Goal: Task Accomplishment & Management: Manage account settings

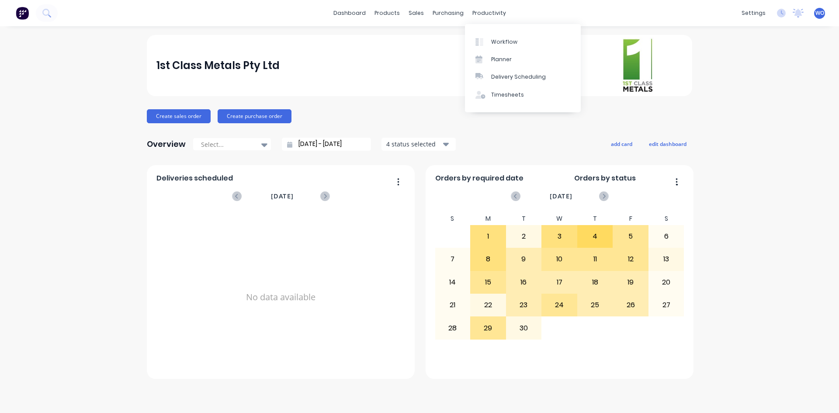
click at [491, 10] on div "productivity" at bounding box center [489, 13] width 42 height 13
click at [500, 37] on link "Workflow" at bounding box center [523, 41] width 116 height 17
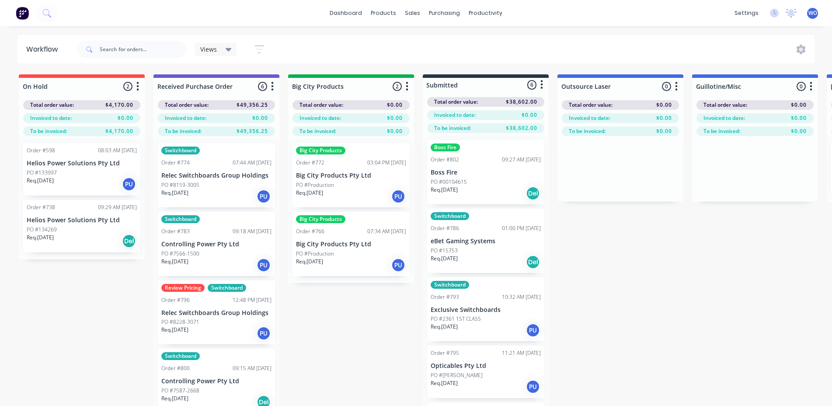
drag, startPoint x: 365, startPoint y: 375, endPoint x: 314, endPoint y: 407, distance: 60.5
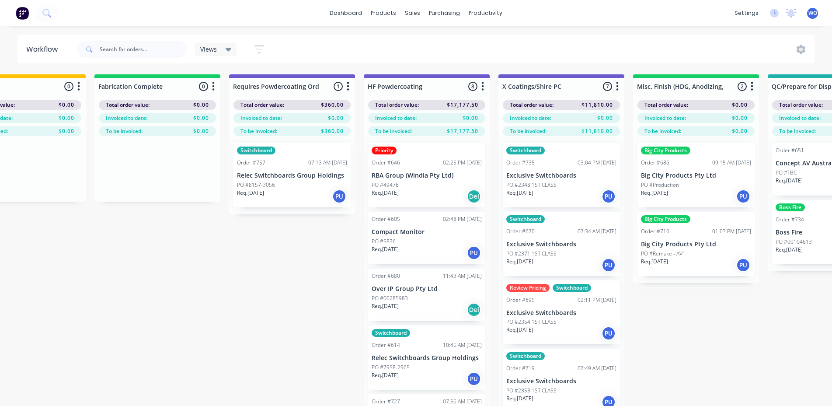
scroll to position [0, 2657]
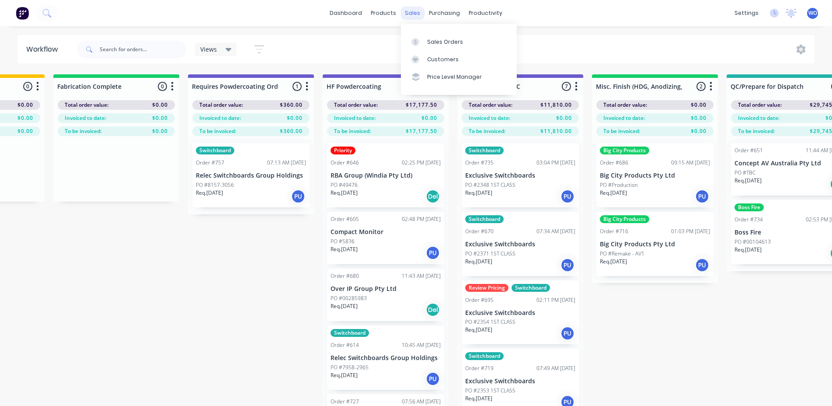
click at [418, 17] on div "sales" at bounding box center [412, 13] width 24 height 13
click at [430, 34] on link "Sales Orders" at bounding box center [459, 41] width 116 height 17
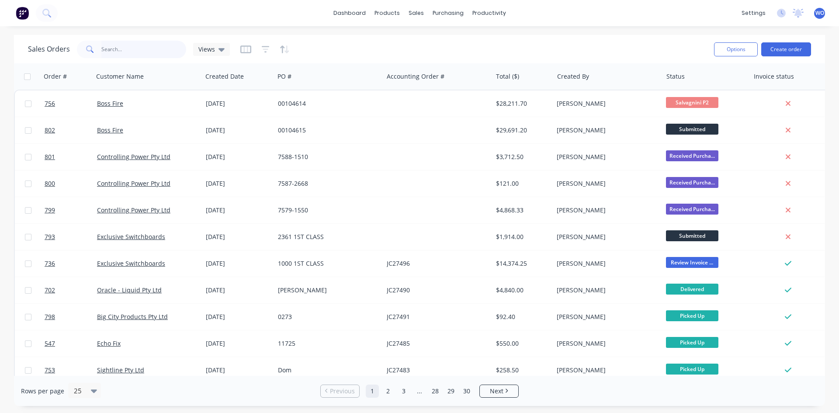
click at [114, 49] on input "text" at bounding box center [143, 49] width 85 height 17
type input "656"
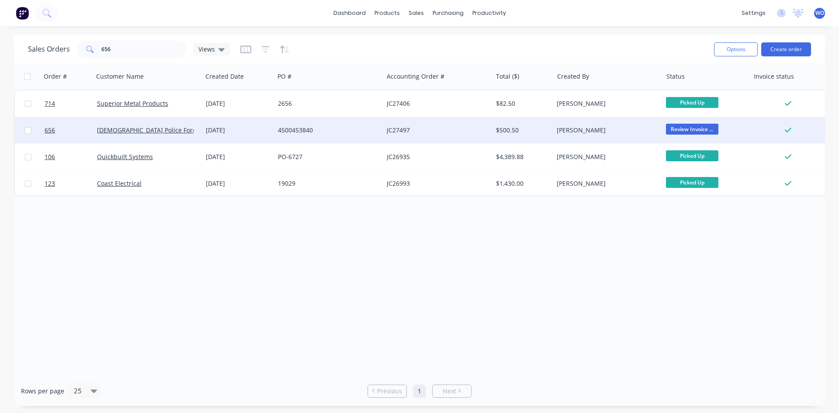
click at [299, 118] on div "4500453840" at bounding box center [328, 130] width 109 height 26
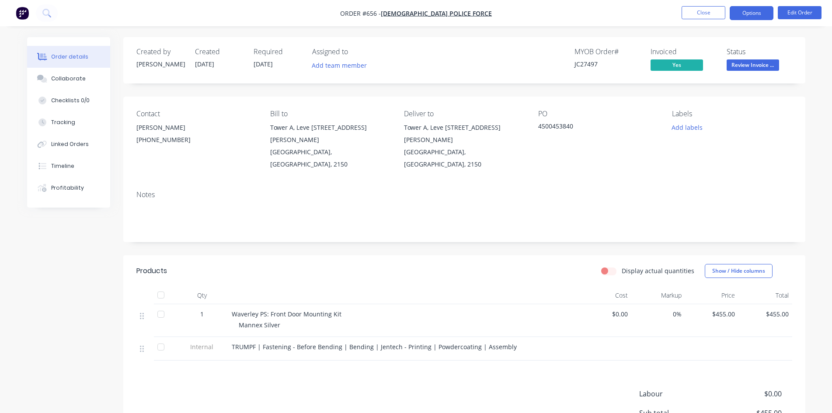
click at [770, 12] on button "Options" at bounding box center [751, 13] width 44 height 14
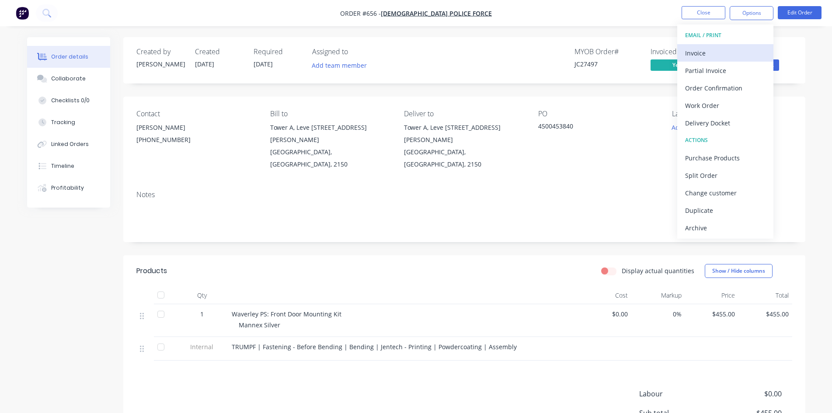
click at [711, 48] on div "Invoice" at bounding box center [725, 53] width 80 height 13
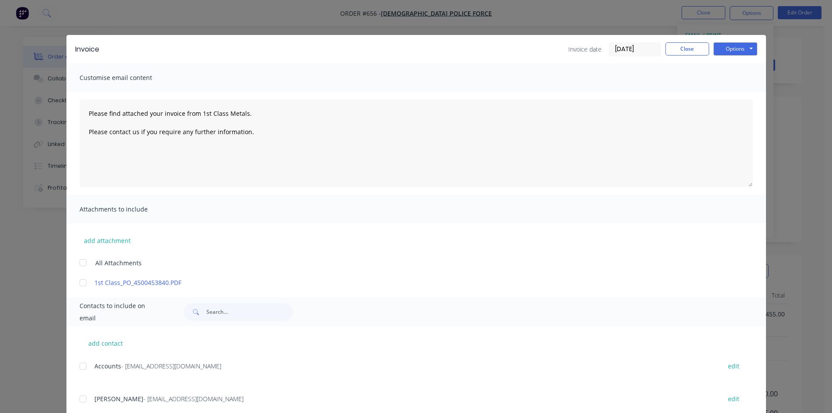
scroll to position [58, 0]
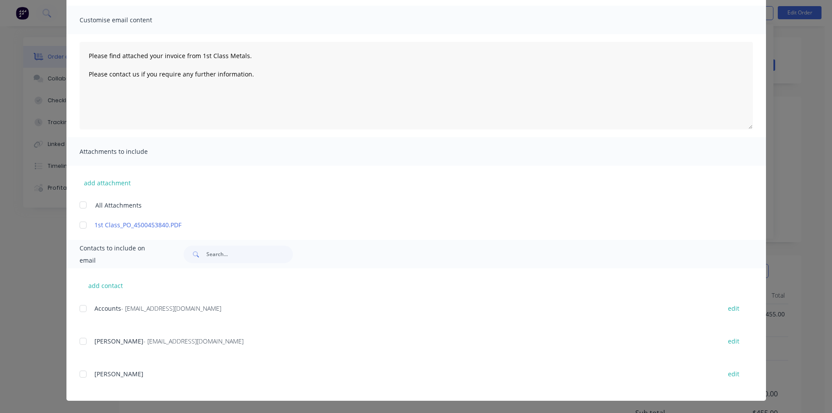
click at [76, 305] on div at bounding box center [82, 308] width 17 height 17
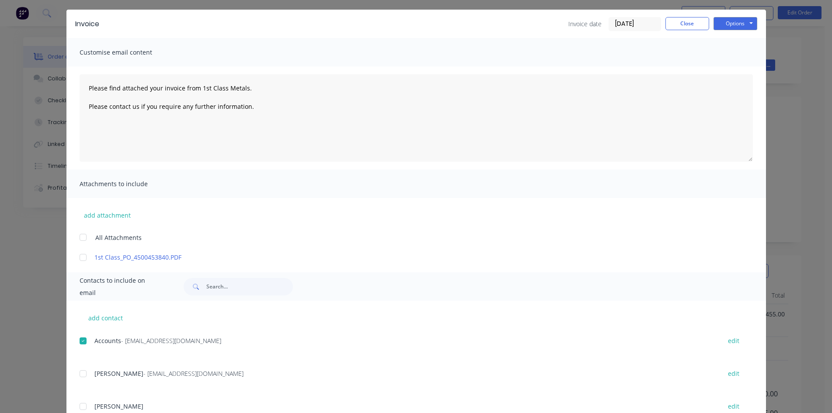
scroll to position [0, 0]
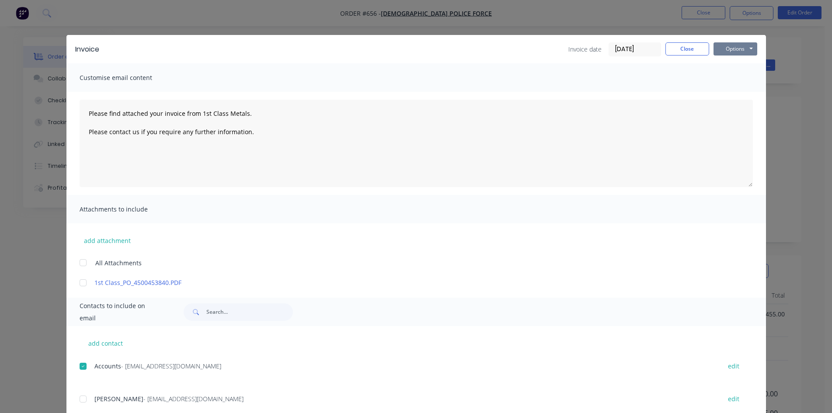
click at [720, 46] on button "Options" at bounding box center [735, 48] width 44 height 13
click at [740, 96] on button "Email" at bounding box center [741, 93] width 56 height 14
type textarea "Please find attached your invoice from 1st Class Metals. Please contact us if y…"
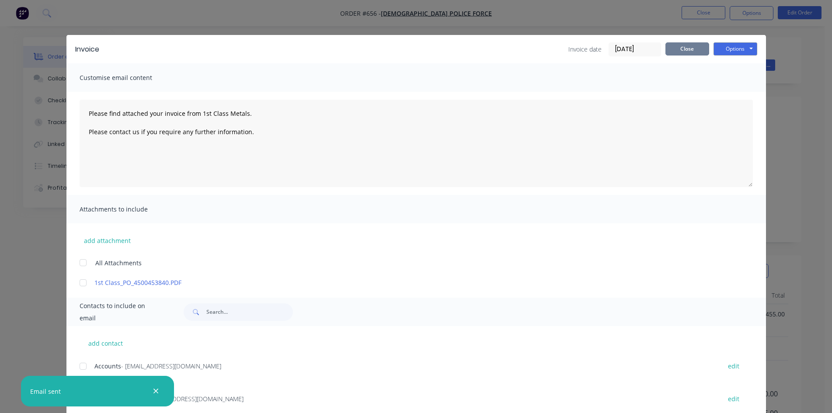
click at [686, 45] on button "Close" at bounding box center [687, 48] width 44 height 13
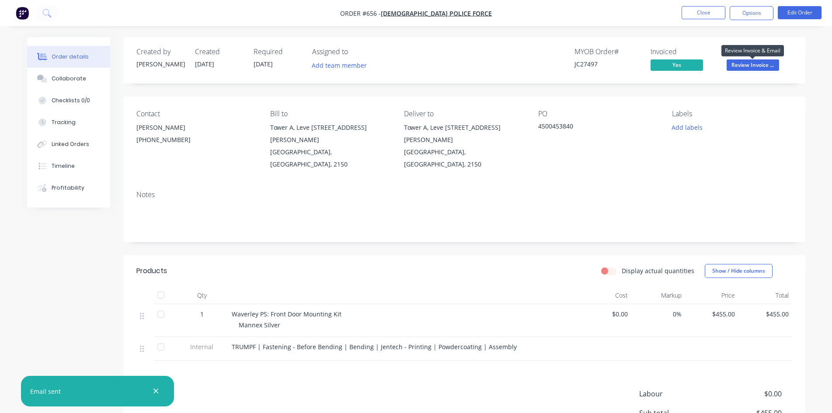
click at [758, 68] on span "Review Invoice ..." at bounding box center [752, 64] width 52 height 11
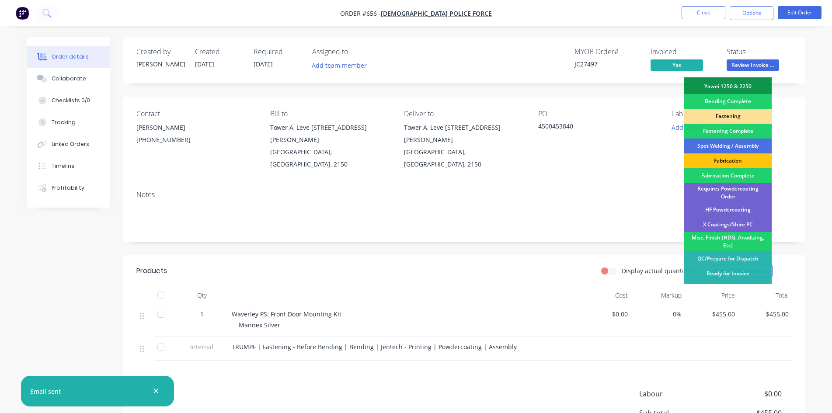
scroll to position [248, 0]
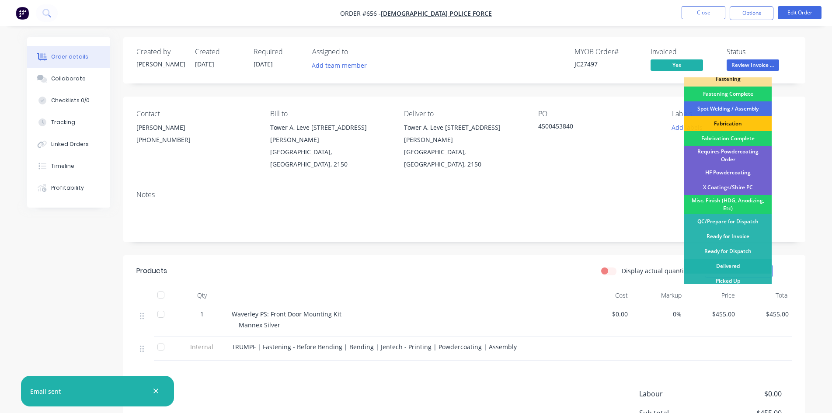
click at [708, 259] on div "Delivered" at bounding box center [727, 266] width 87 height 15
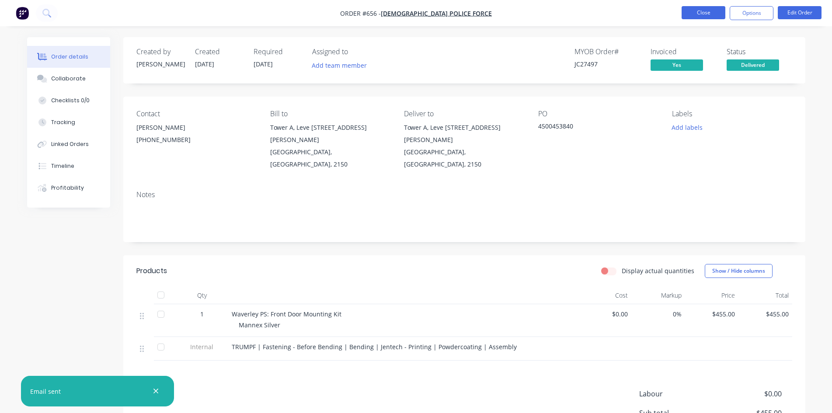
click at [702, 8] on button "Close" at bounding box center [703, 12] width 44 height 13
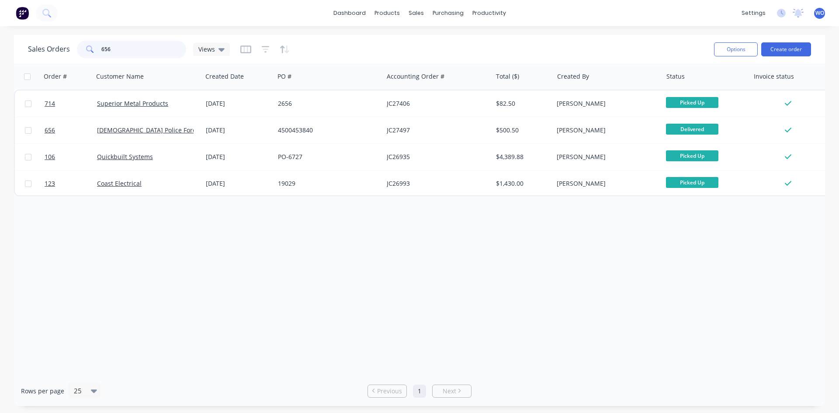
drag, startPoint x: 143, startPoint y: 46, endPoint x: 0, endPoint y: 23, distance: 144.7
click at [0, 23] on div "dashboard products sales purchasing productivity dashboard products Product Cat…" at bounding box center [419, 206] width 839 height 413
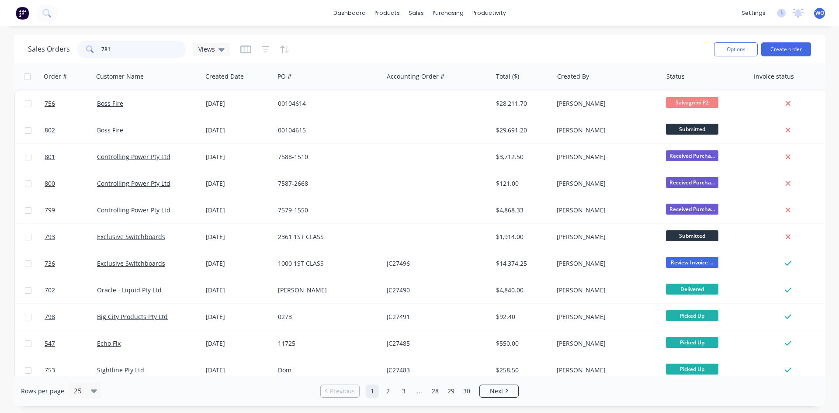
type input "781"
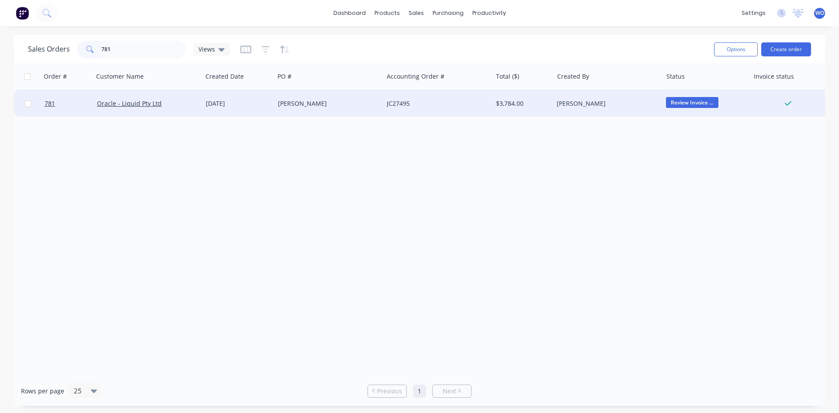
click at [570, 94] on div "[PERSON_NAME]" at bounding box center [607, 103] width 109 height 26
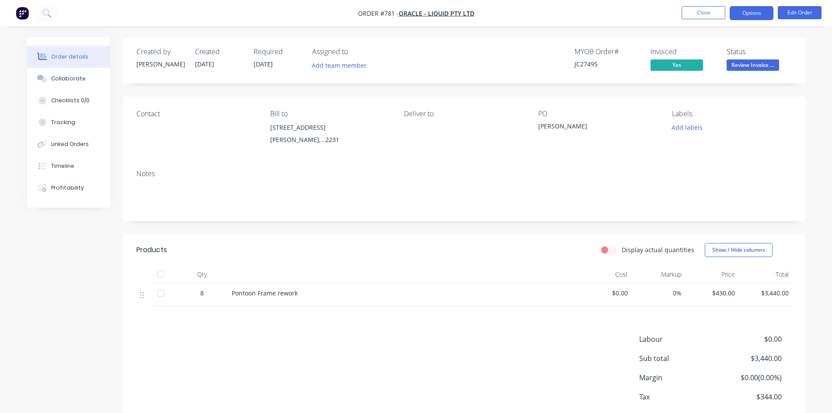
click at [749, 19] on button "Options" at bounding box center [751, 13] width 44 height 14
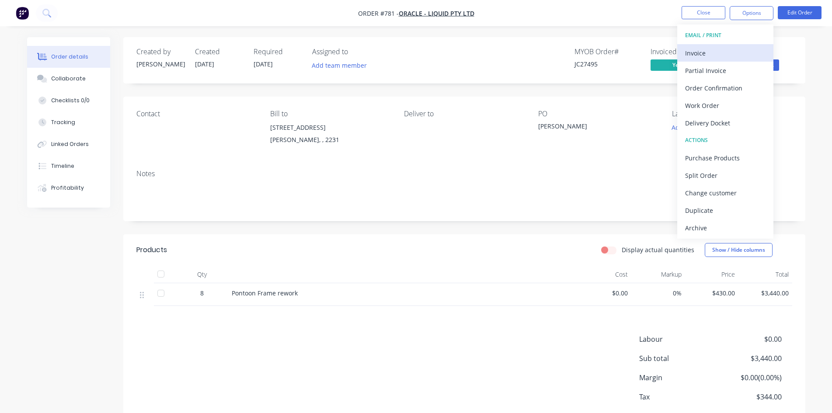
click at [711, 57] on div "Invoice" at bounding box center [725, 53] width 80 height 13
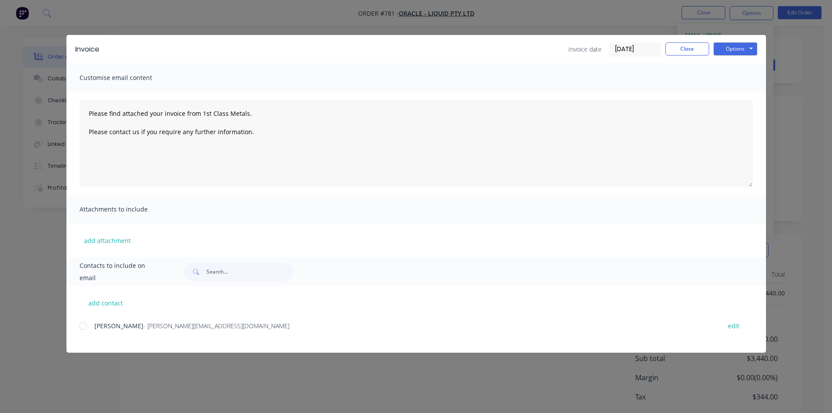
click at [80, 326] on div at bounding box center [82, 325] width 17 height 17
click at [741, 50] on button "Options" at bounding box center [735, 48] width 44 height 13
click at [749, 96] on button "Email" at bounding box center [741, 93] width 56 height 14
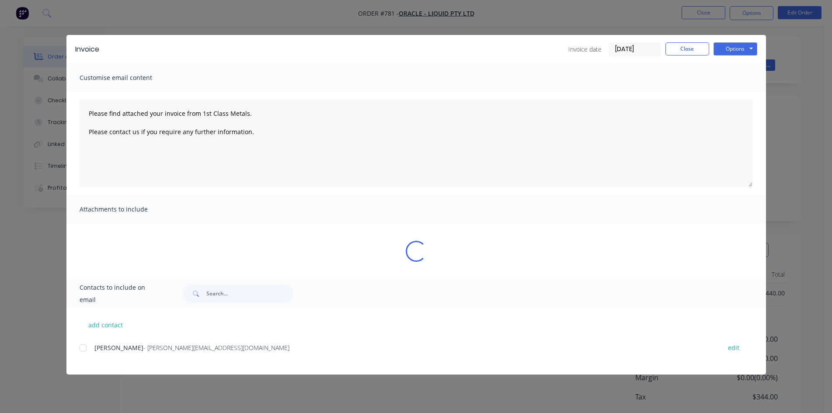
type textarea "Please find attached your invoice from 1st Class Metals. Please contact us if y…"
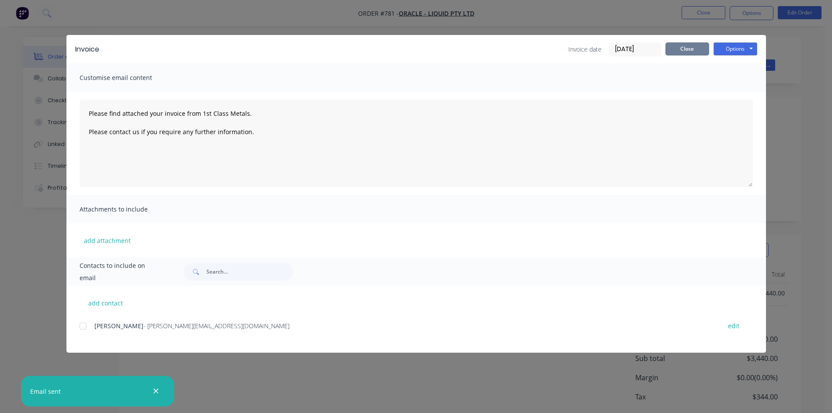
click at [673, 43] on button "Close" at bounding box center [687, 48] width 44 height 13
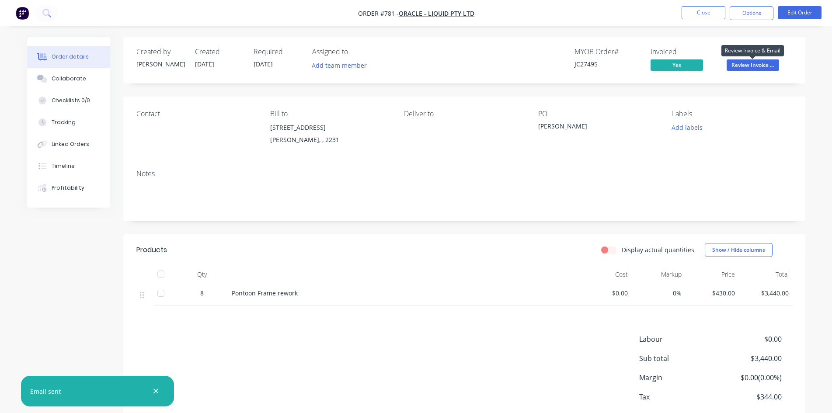
click at [751, 62] on span "Review Invoice ..." at bounding box center [752, 64] width 52 height 11
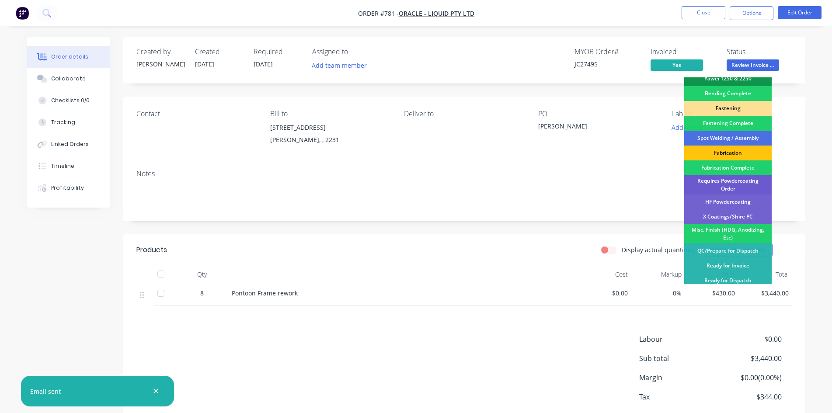
scroll to position [248, 0]
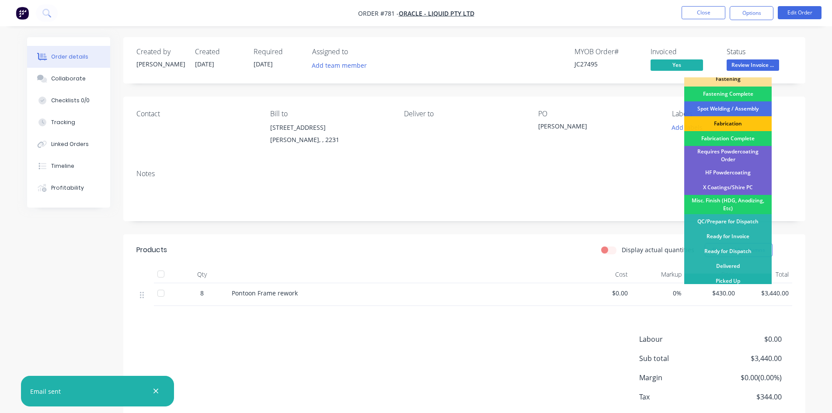
click at [734, 279] on div "Picked Up" at bounding box center [727, 281] width 87 height 15
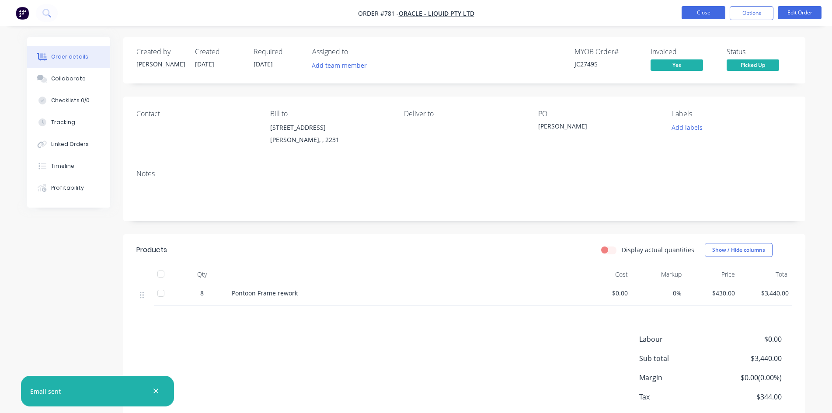
click at [704, 16] on button "Close" at bounding box center [703, 12] width 44 height 13
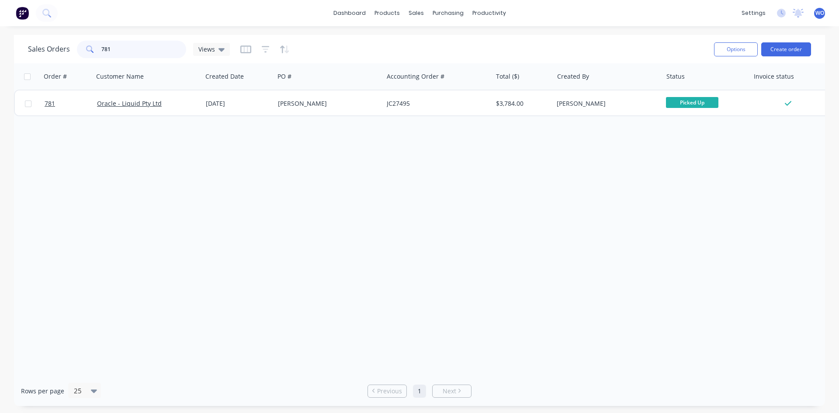
drag, startPoint x: 128, startPoint y: 47, endPoint x: 0, endPoint y: 41, distance: 128.6
click at [0, 41] on div "Sales Orders 781 Views Options Create order Order # Customer Name Created Date …" at bounding box center [419, 220] width 839 height 371
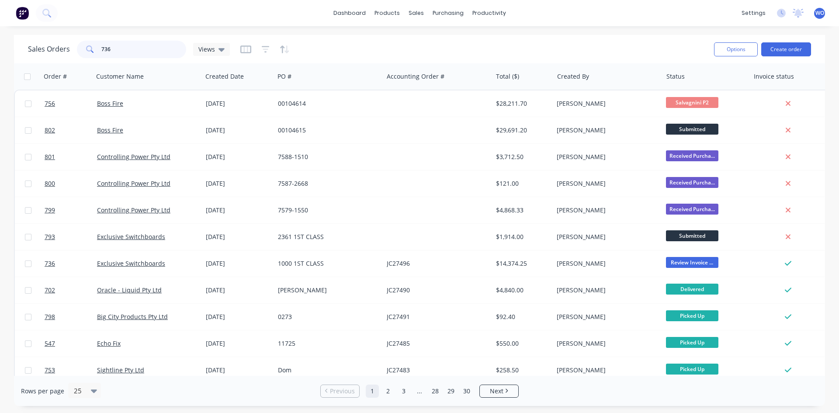
type input "736"
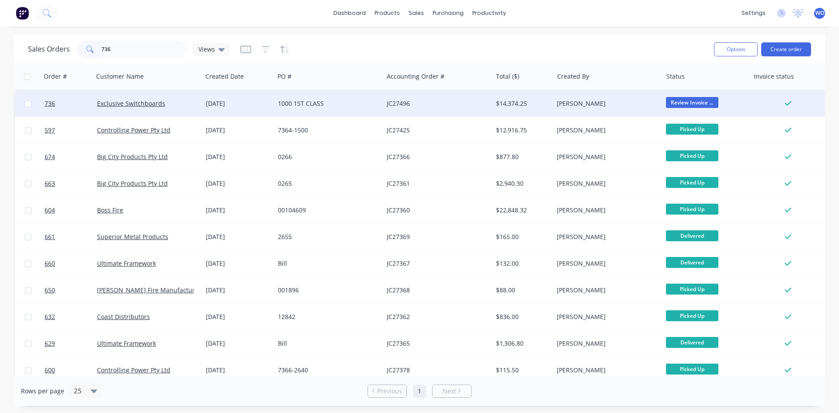
click at [394, 108] on div "JC27496" at bounding box center [437, 103] width 109 height 26
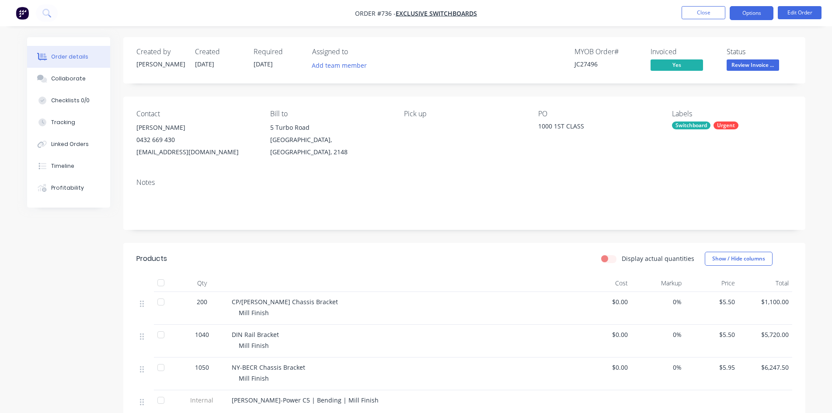
click at [753, 14] on button "Options" at bounding box center [751, 13] width 44 height 14
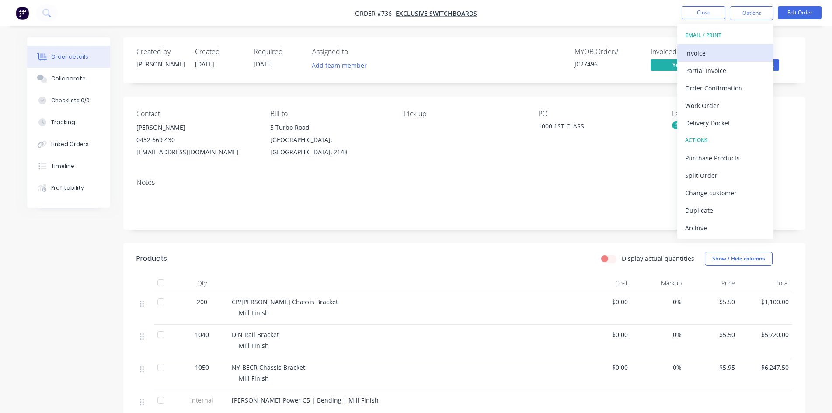
click at [728, 61] on button "Invoice" at bounding box center [725, 52] width 96 height 17
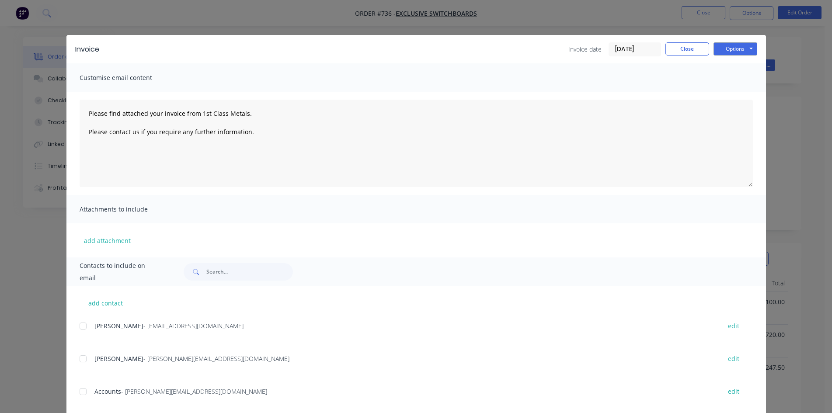
click at [77, 392] on div at bounding box center [82, 391] width 17 height 17
click at [724, 49] on button "Options" at bounding box center [735, 48] width 44 height 13
click at [732, 94] on button "Email" at bounding box center [741, 93] width 56 height 14
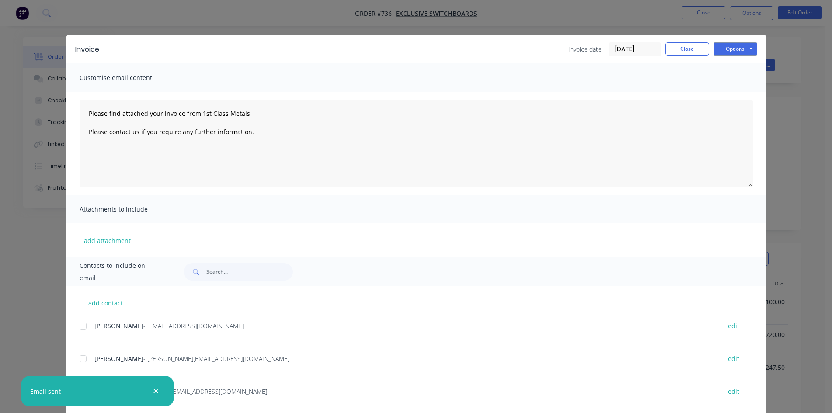
type textarea "Please find attached your invoice from 1st Class Metals. Please contact us if y…"
click at [683, 49] on button "Close" at bounding box center [687, 48] width 44 height 13
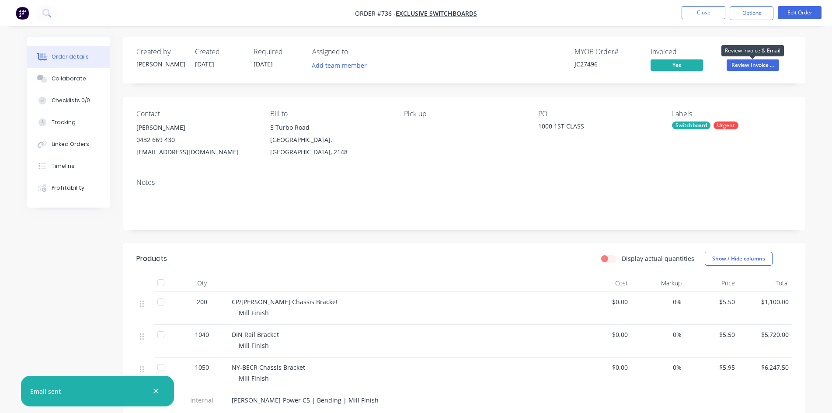
click at [749, 66] on span "Review Invoice ..." at bounding box center [752, 64] width 52 height 11
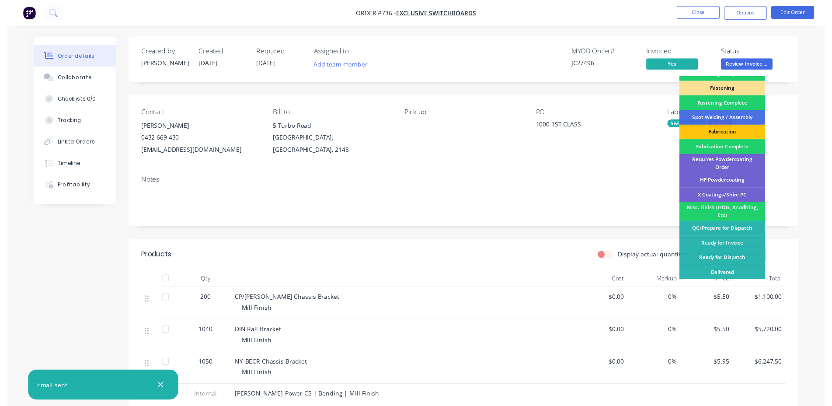
scroll to position [248, 0]
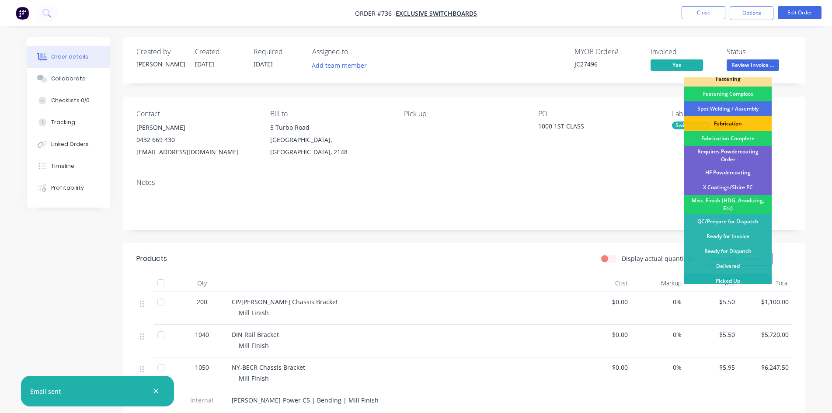
click at [732, 274] on div "Picked Up" at bounding box center [727, 281] width 87 height 15
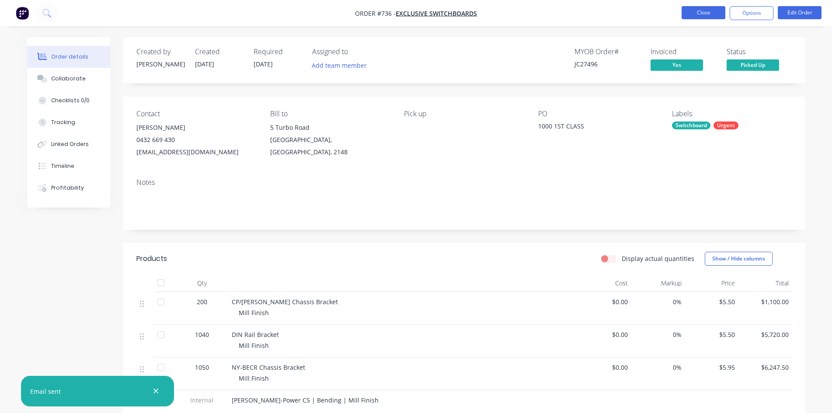
click at [690, 14] on button "Close" at bounding box center [703, 12] width 44 height 13
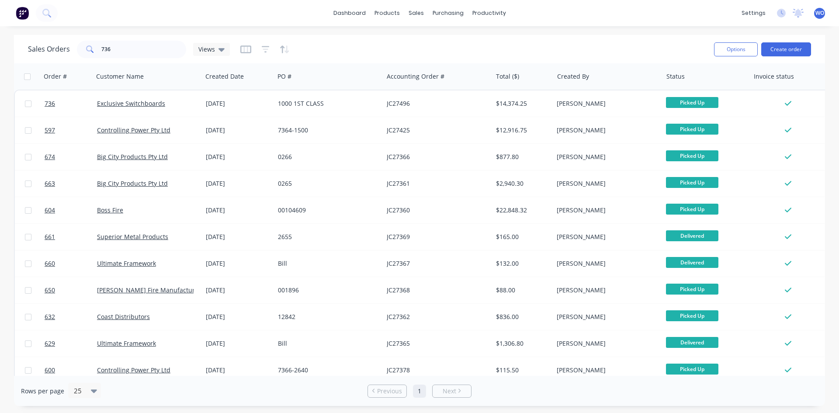
click at [20, 21] on button at bounding box center [22, 12] width 18 height 17
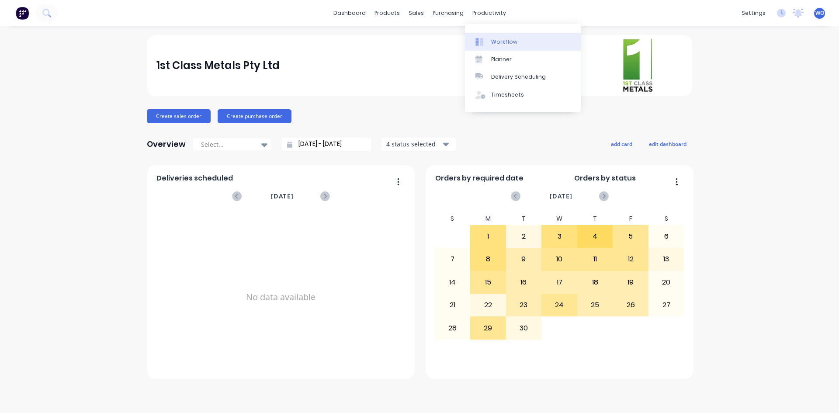
click at [513, 38] on div "Workflow" at bounding box center [504, 42] width 26 height 8
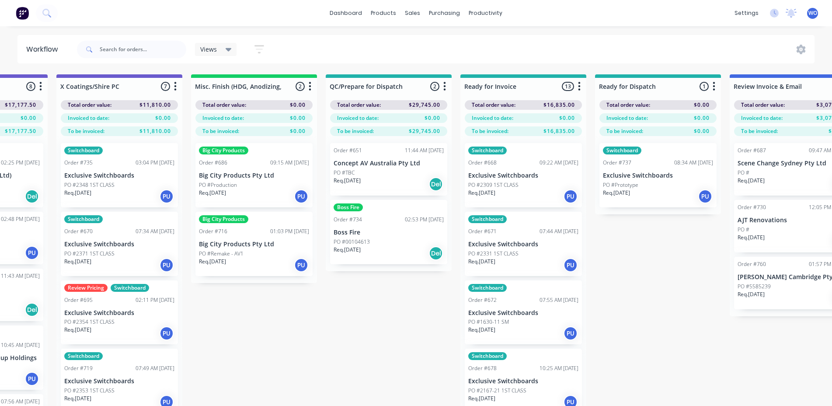
scroll to position [0, 3216]
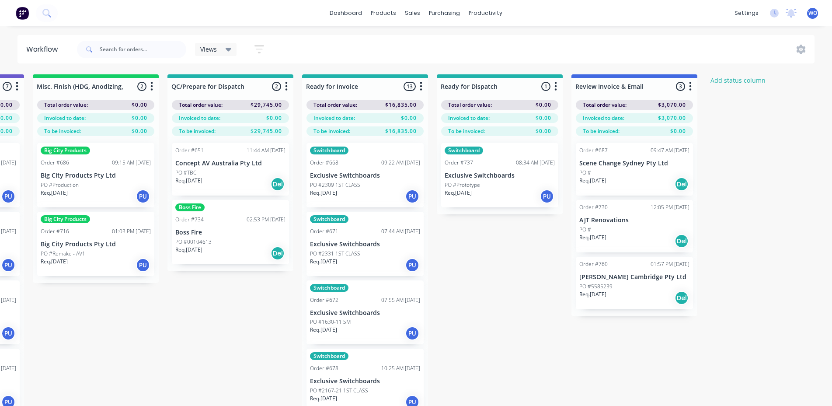
click at [635, 290] on div "Req. [DATE] Del" at bounding box center [634, 297] width 110 height 15
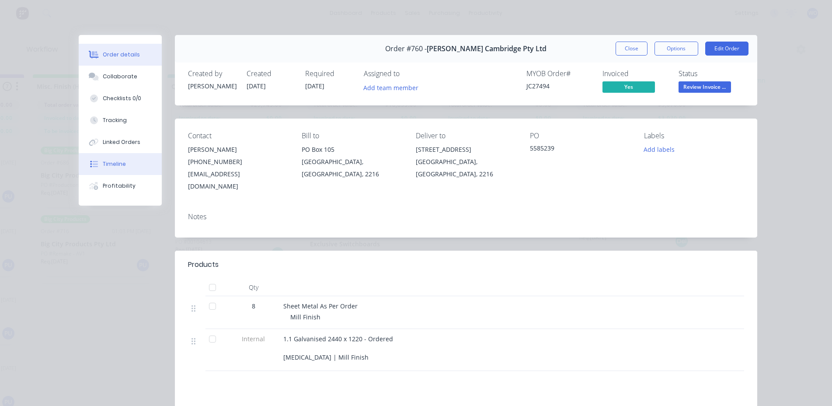
click at [114, 162] on div "Timeline" at bounding box center [114, 164] width 23 height 8
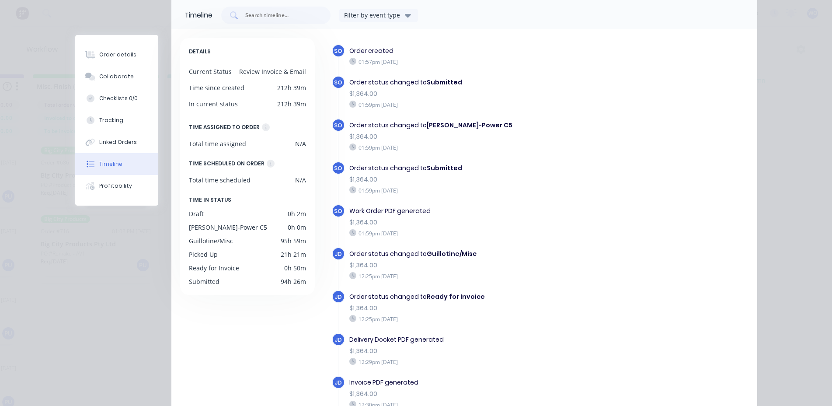
scroll to position [0, 0]
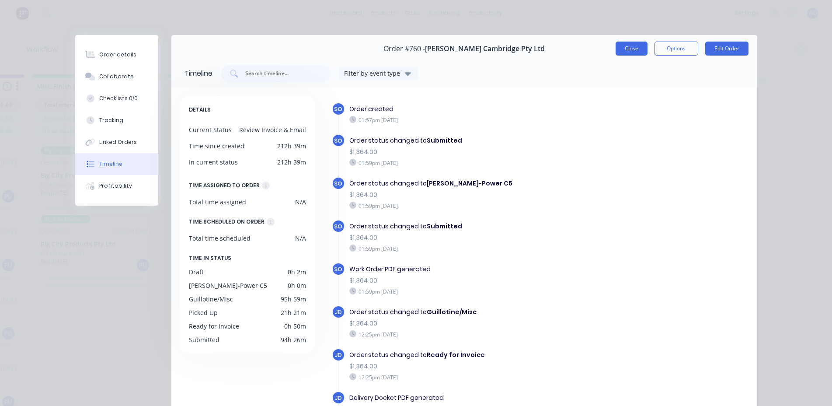
click at [633, 52] on button "Close" at bounding box center [631, 49] width 32 height 14
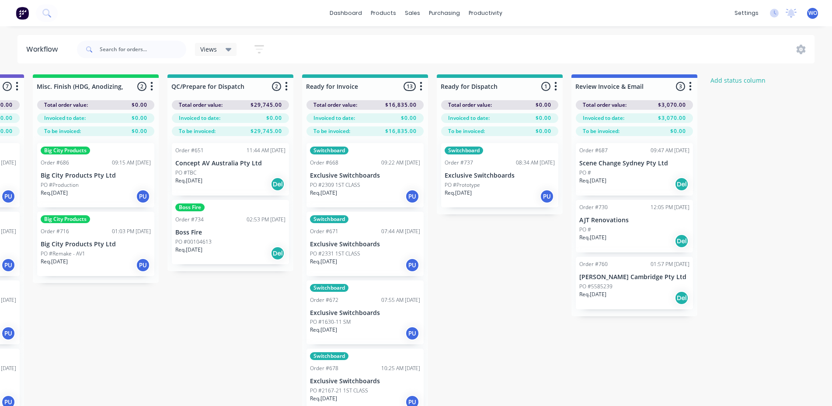
click at [656, 300] on div "Req. [DATE] Del" at bounding box center [634, 297] width 110 height 15
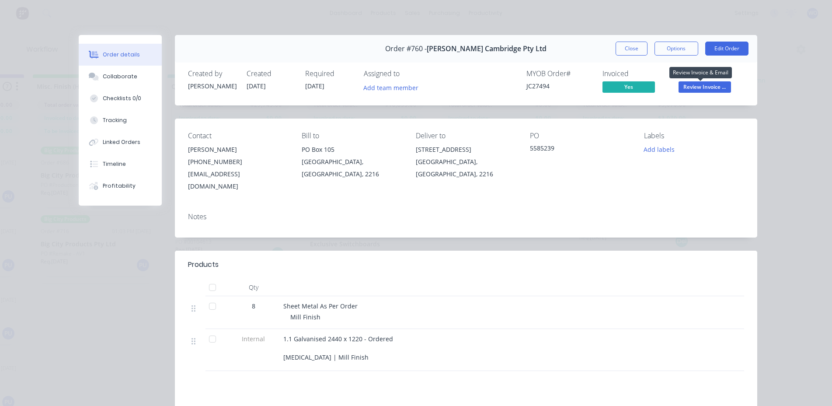
click at [711, 89] on span "Review Invoice ..." at bounding box center [704, 86] width 52 height 11
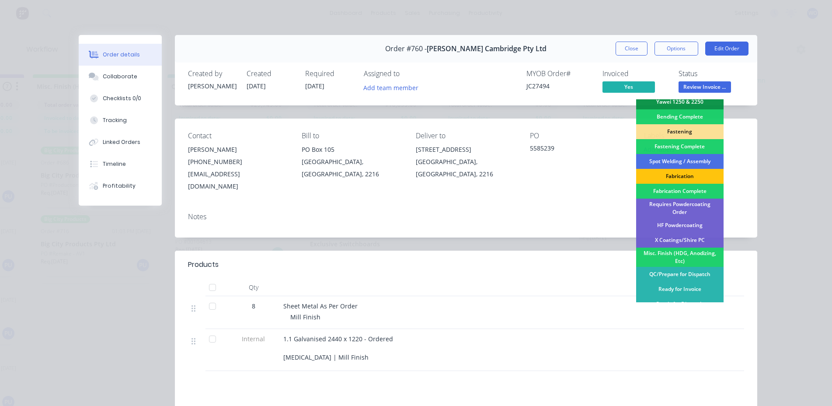
scroll to position [248, 0]
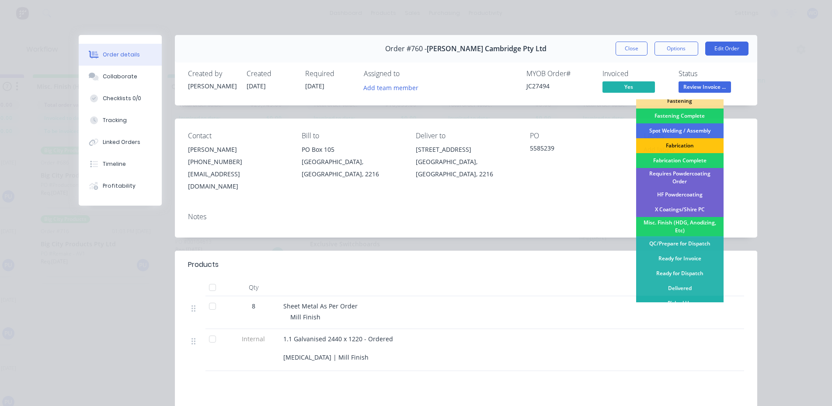
click at [680, 304] on div "Picked Up" at bounding box center [679, 302] width 87 height 15
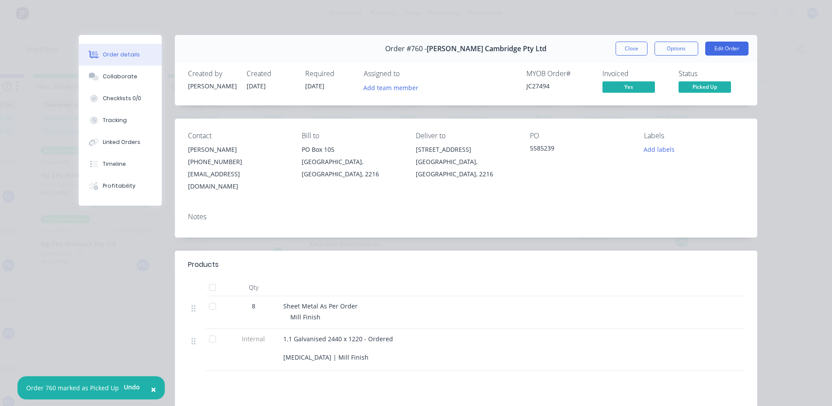
click at [632, 59] on div "Order #760 - [PERSON_NAME] Cambridge Pty Ltd Close Options Edit Order" at bounding box center [466, 49] width 582 height 28
click at [615, 48] on button "Close" at bounding box center [631, 49] width 32 height 14
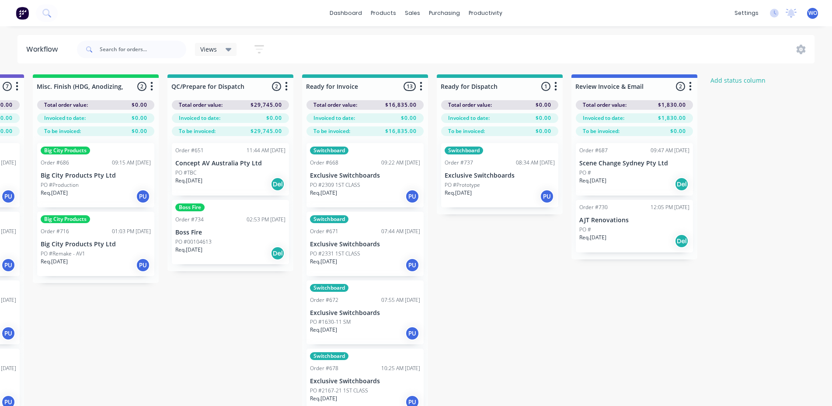
click at [486, 181] on div "PO #Prototype" at bounding box center [499, 185] width 110 height 8
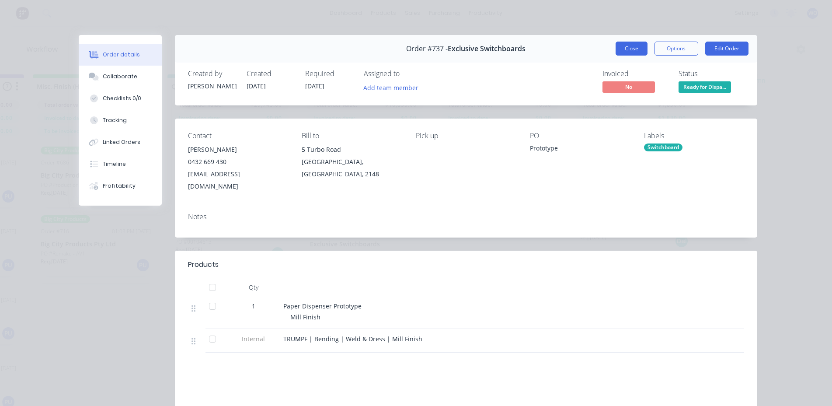
click at [631, 52] on button "Close" at bounding box center [631, 49] width 32 height 14
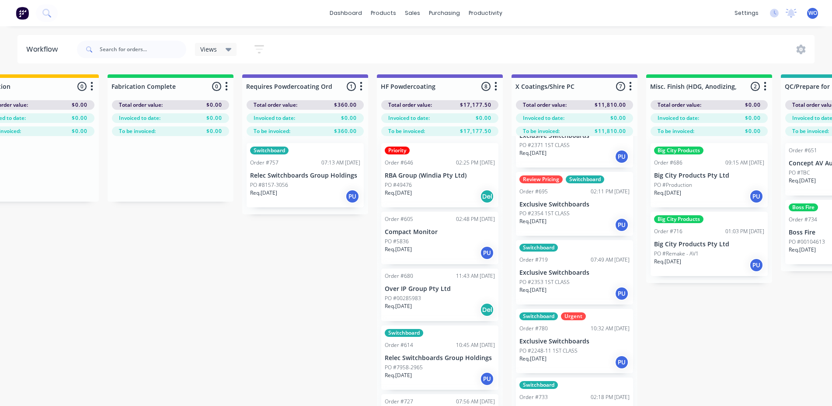
scroll to position [0, 0]
